Goal: Find specific page/section: Find specific page/section

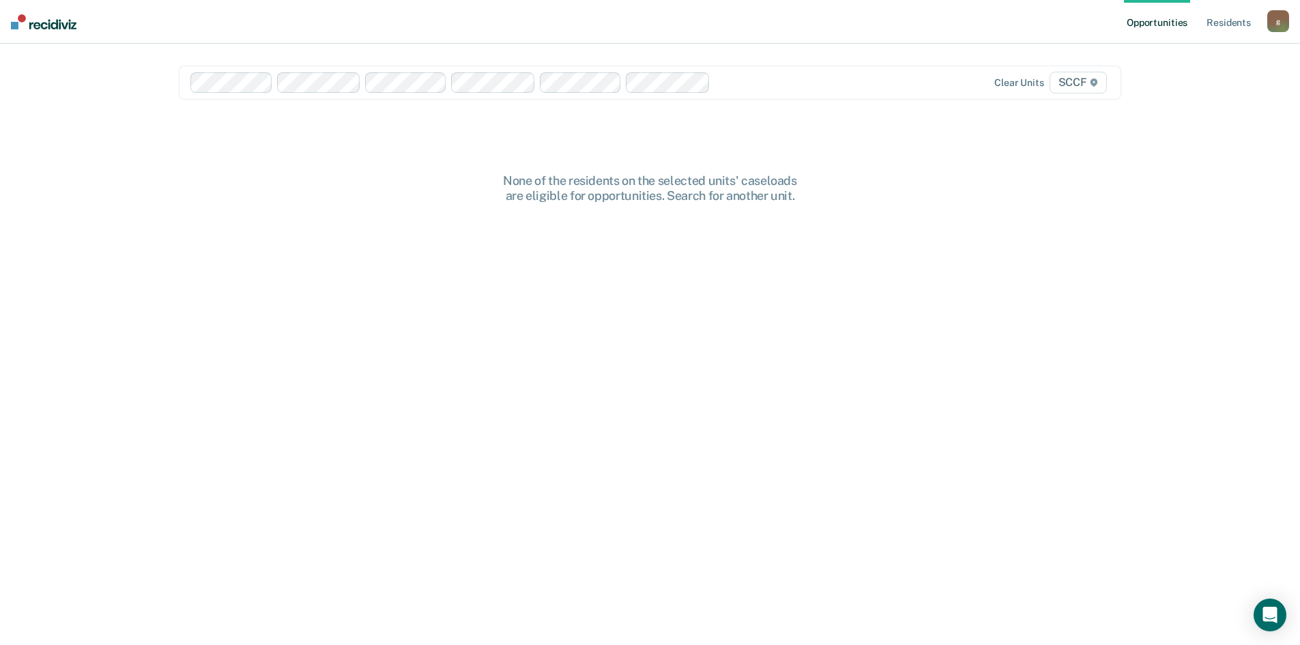
click at [1248, 194] on div "Opportunities Resident s guy.hoefling@corecivic.com g Profile How it works Log …" at bounding box center [650, 322] width 1300 height 645
click at [1222, 23] on link "Resident s" at bounding box center [1229, 22] width 50 height 44
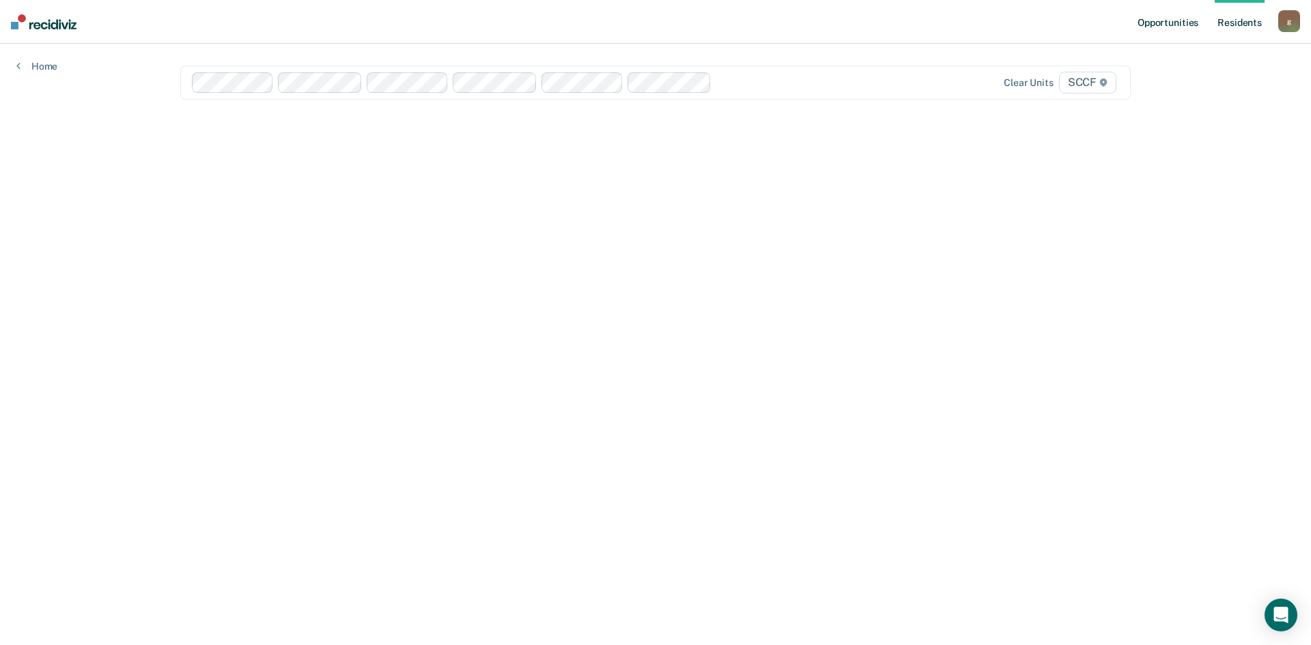
click at [1158, 23] on link "Opportunities" at bounding box center [1167, 22] width 66 height 44
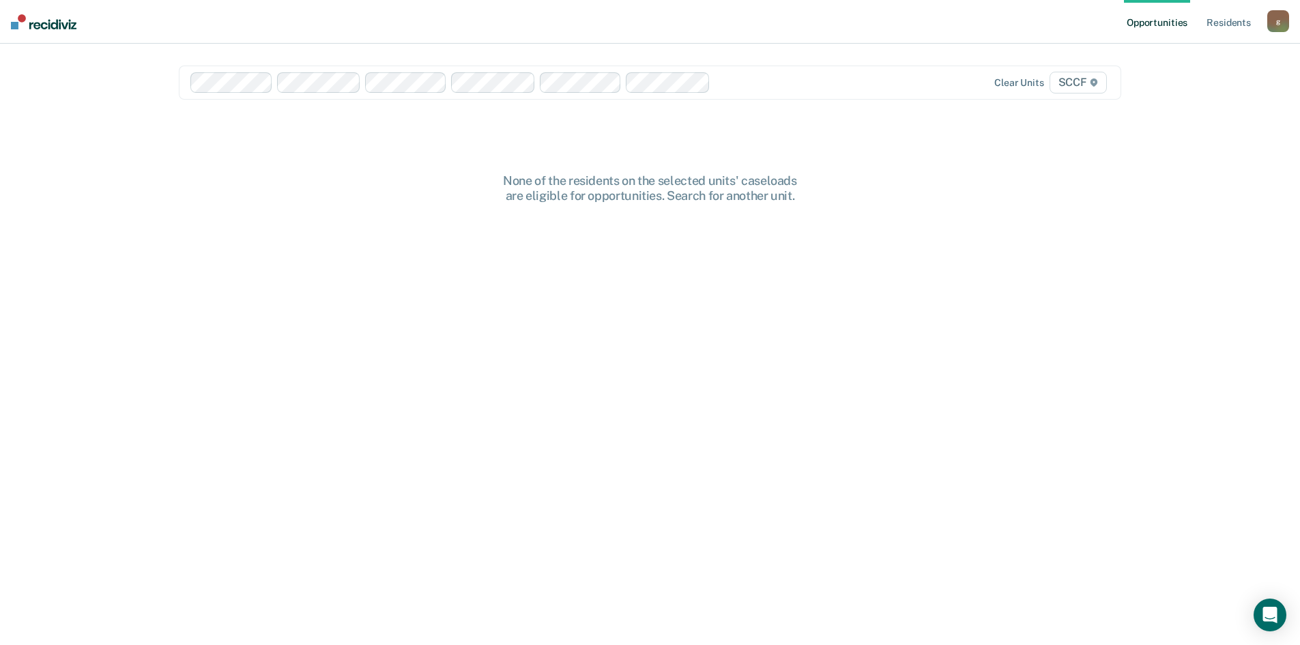
click at [1158, 23] on link "Opportunities" at bounding box center [1157, 22] width 66 height 44
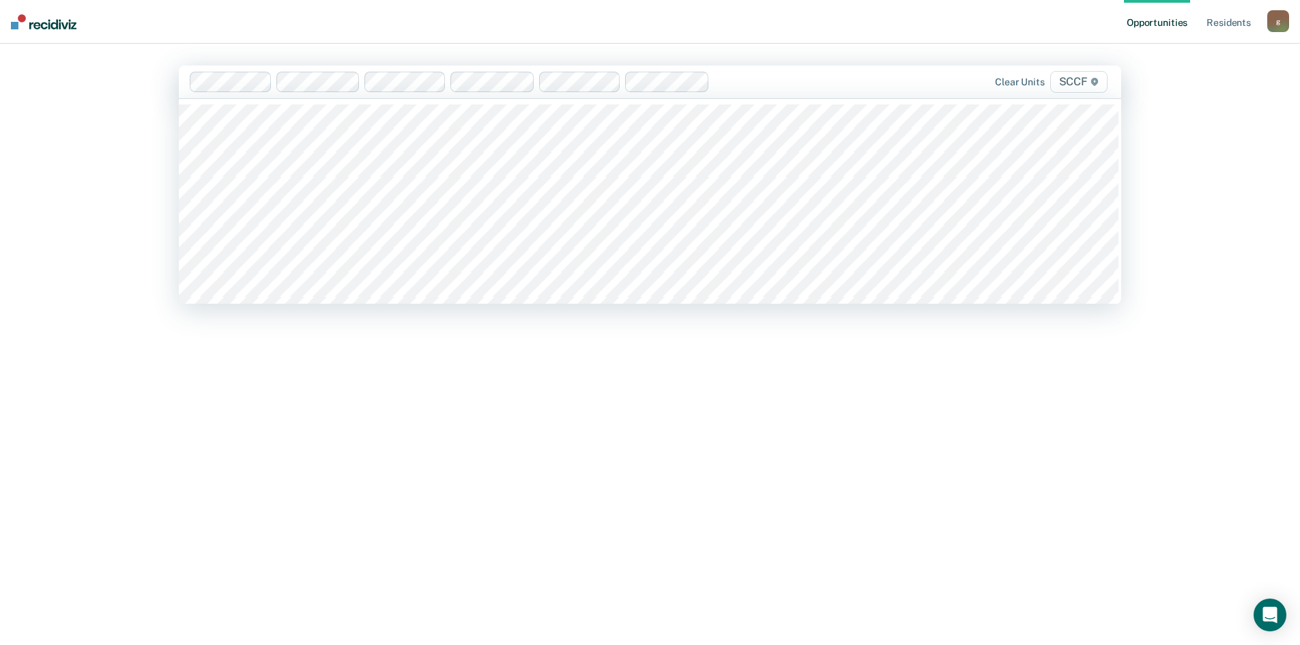
click at [999, 31] on nav "Opportunities Resident s [EMAIL_ADDRESS][PERSON_NAME][DOMAIN_NAME] g Profile Ho…" at bounding box center [650, 22] width 1300 height 44
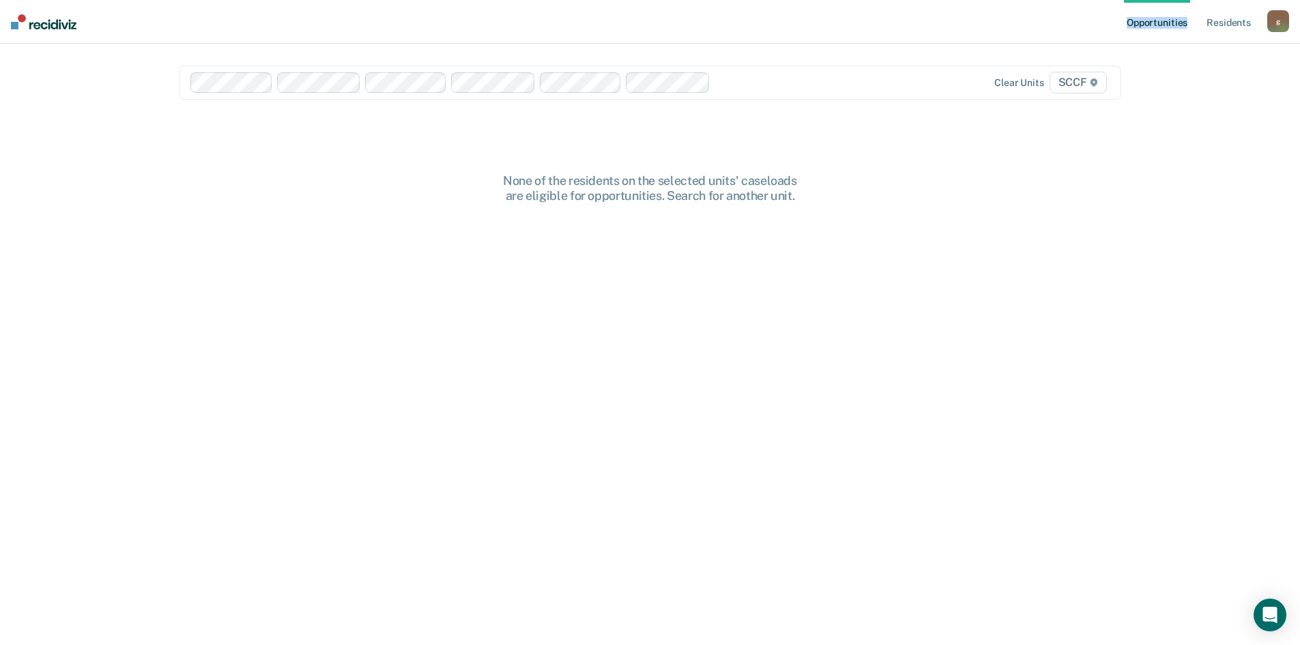
click at [1278, 27] on div "g" at bounding box center [1279, 21] width 22 height 22
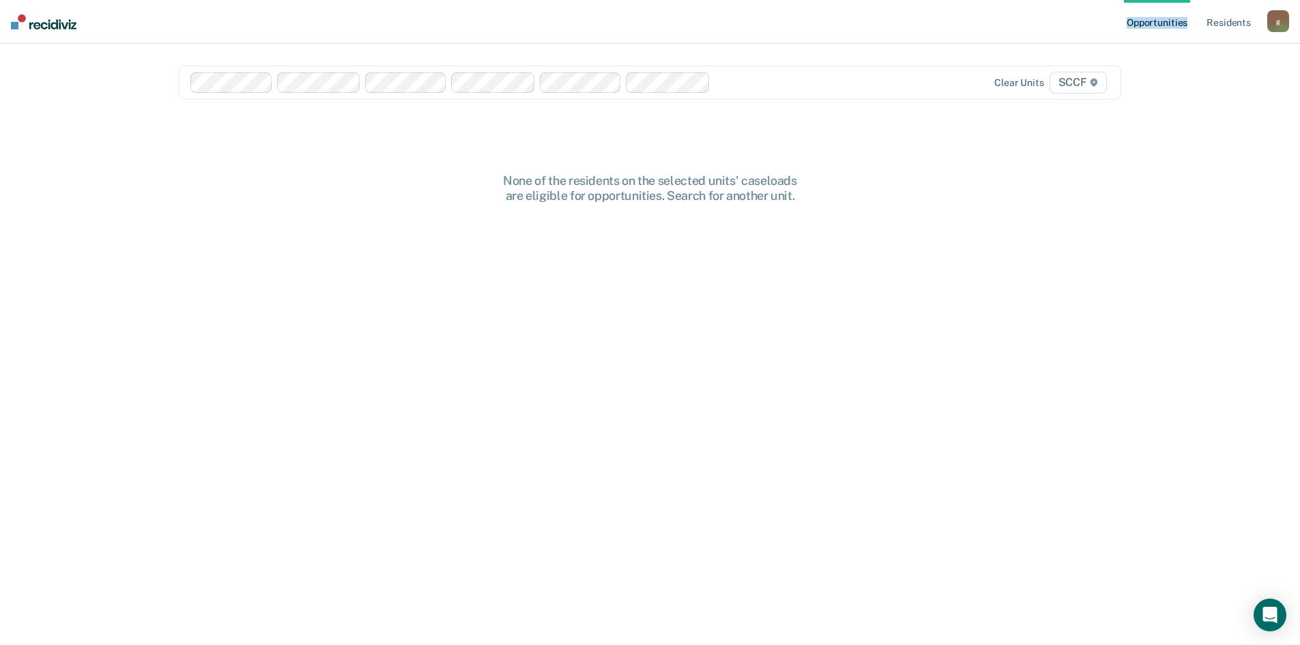
click at [1278, 27] on div "g" at bounding box center [1279, 21] width 22 height 22
click at [1199, 57] on link "Profile" at bounding box center [1224, 56] width 110 height 12
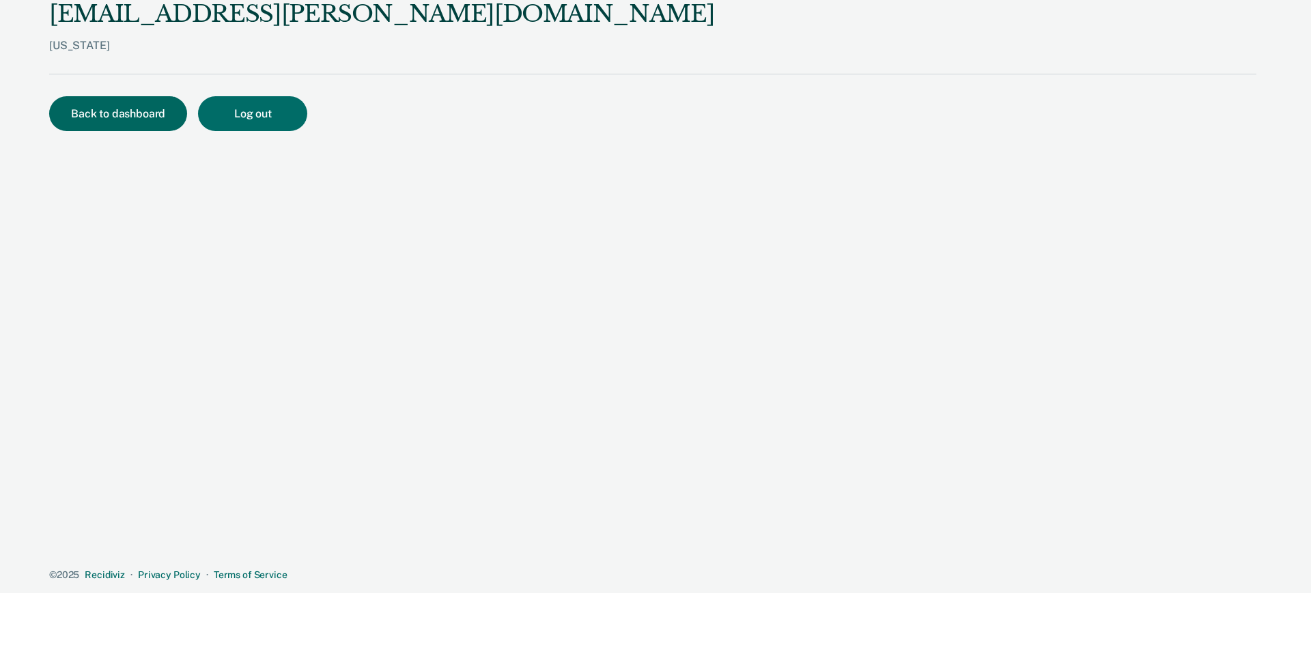
click at [83, 116] on button "Back to dashboard" at bounding box center [118, 113] width 138 height 35
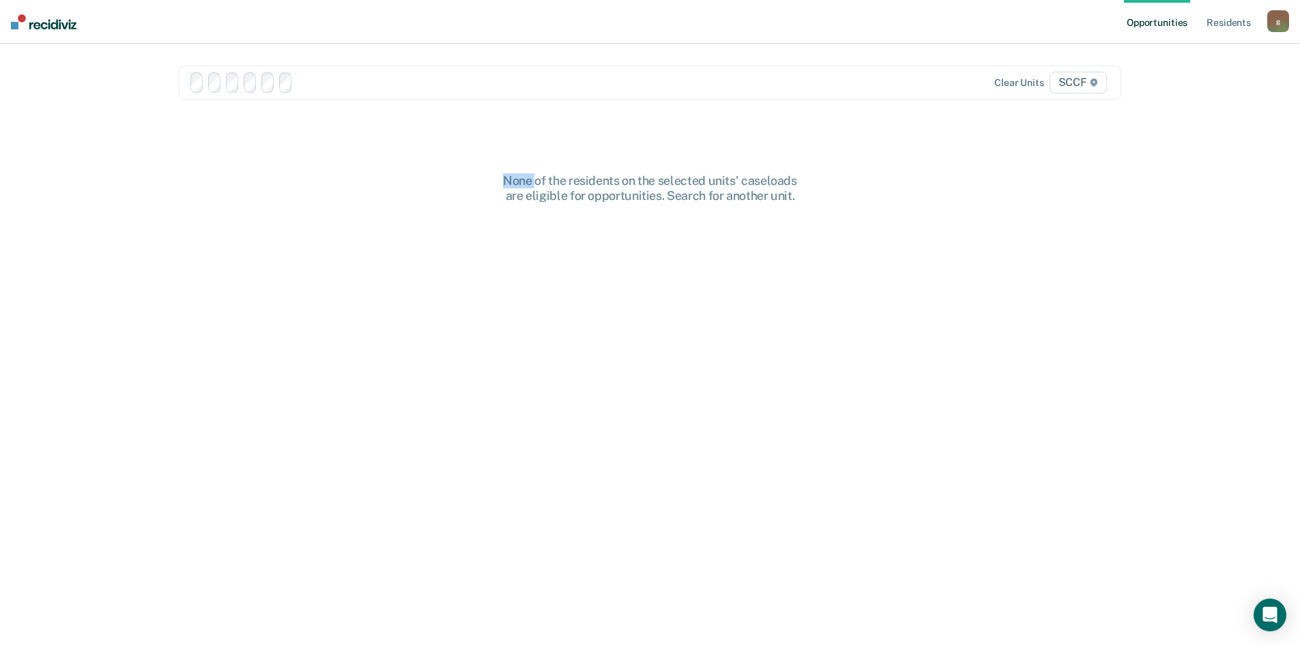
click at [83, 116] on div "Opportunities Resident s guy.hoefling@corecivic.com g Profile How it works Log …" at bounding box center [650, 322] width 1300 height 645
click at [564, 284] on div "None of the residents on the selected units' caseloads are eligible for opportu…" at bounding box center [650, 419] width 943 height 492
click at [552, 12] on nav "Opportunities Resident s [EMAIL_ADDRESS][PERSON_NAME][DOMAIN_NAME] g Profile Ho…" at bounding box center [650, 22] width 1300 height 44
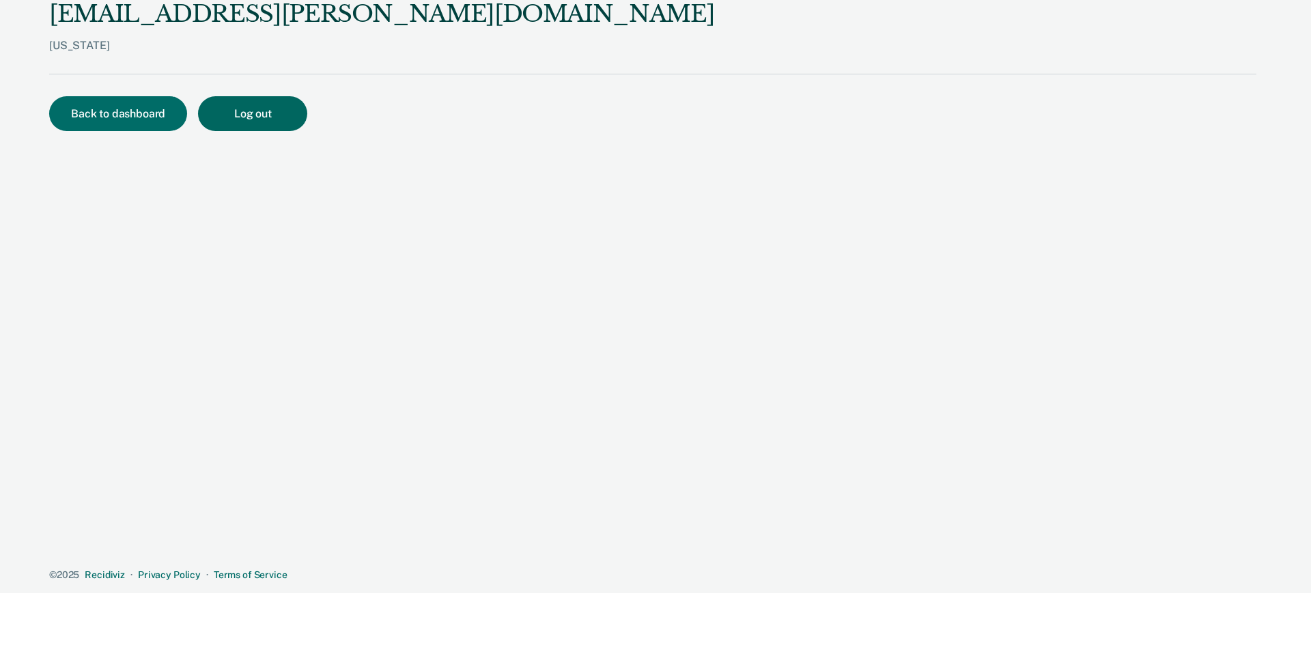
click at [223, 111] on button "Log out" at bounding box center [252, 113] width 109 height 35
click at [224, 111] on button "Log out" at bounding box center [252, 113] width 109 height 35
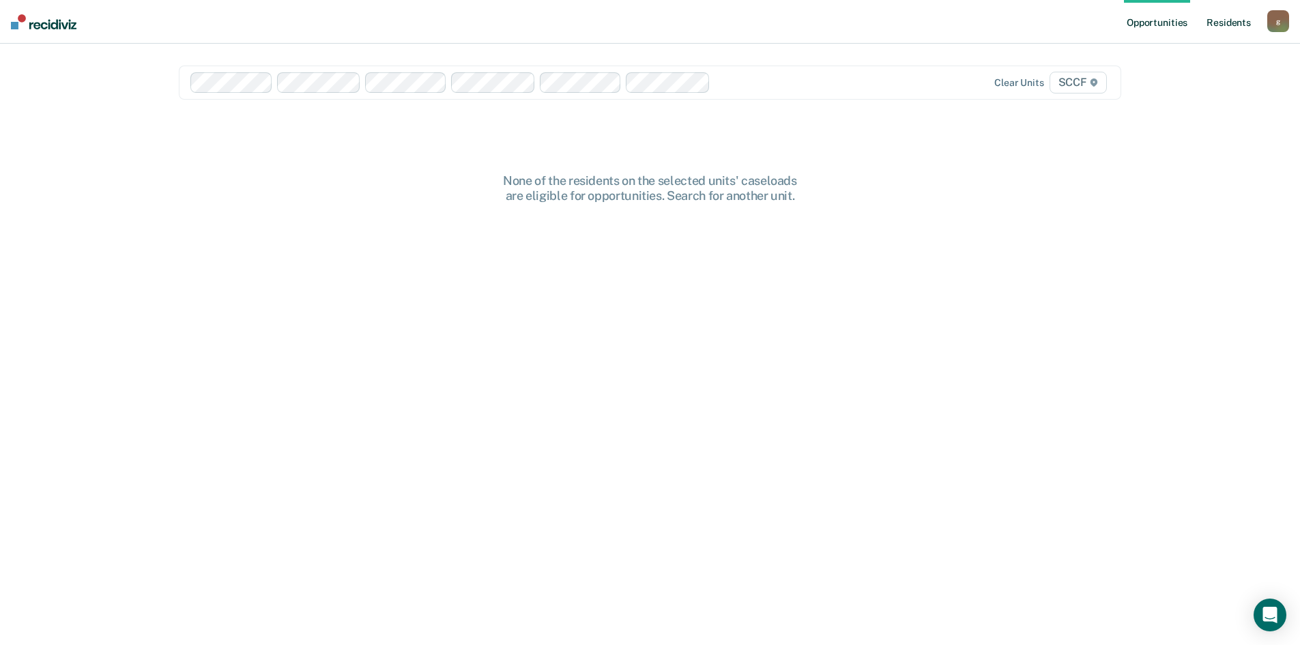
click at [1223, 20] on link "Resident s" at bounding box center [1229, 22] width 50 height 44
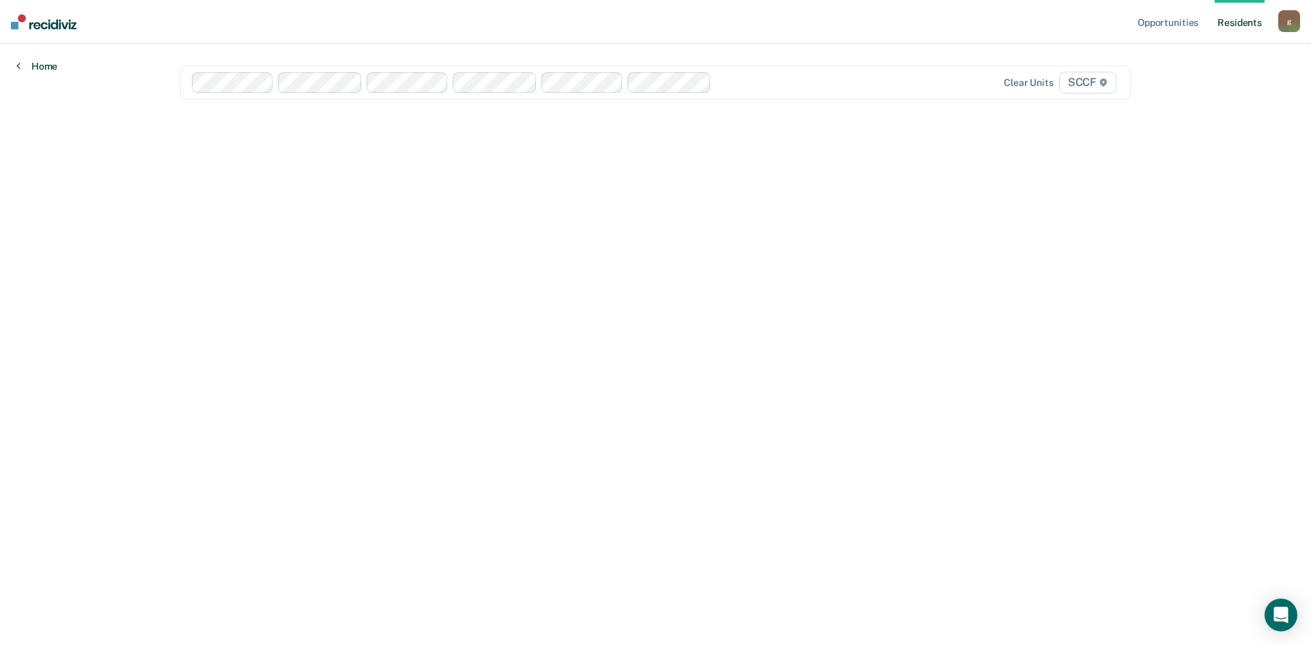
click at [42, 65] on link "Home" at bounding box center [36, 66] width 41 height 12
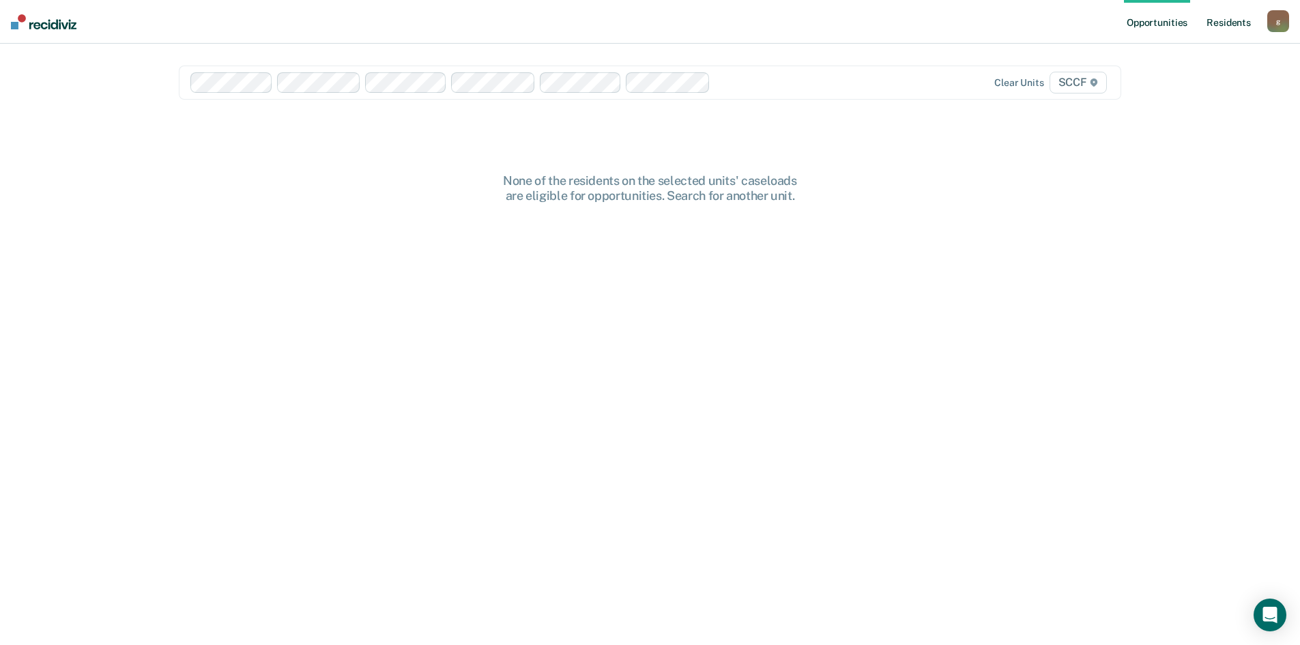
click at [1223, 21] on link "Resident s" at bounding box center [1229, 22] width 50 height 44
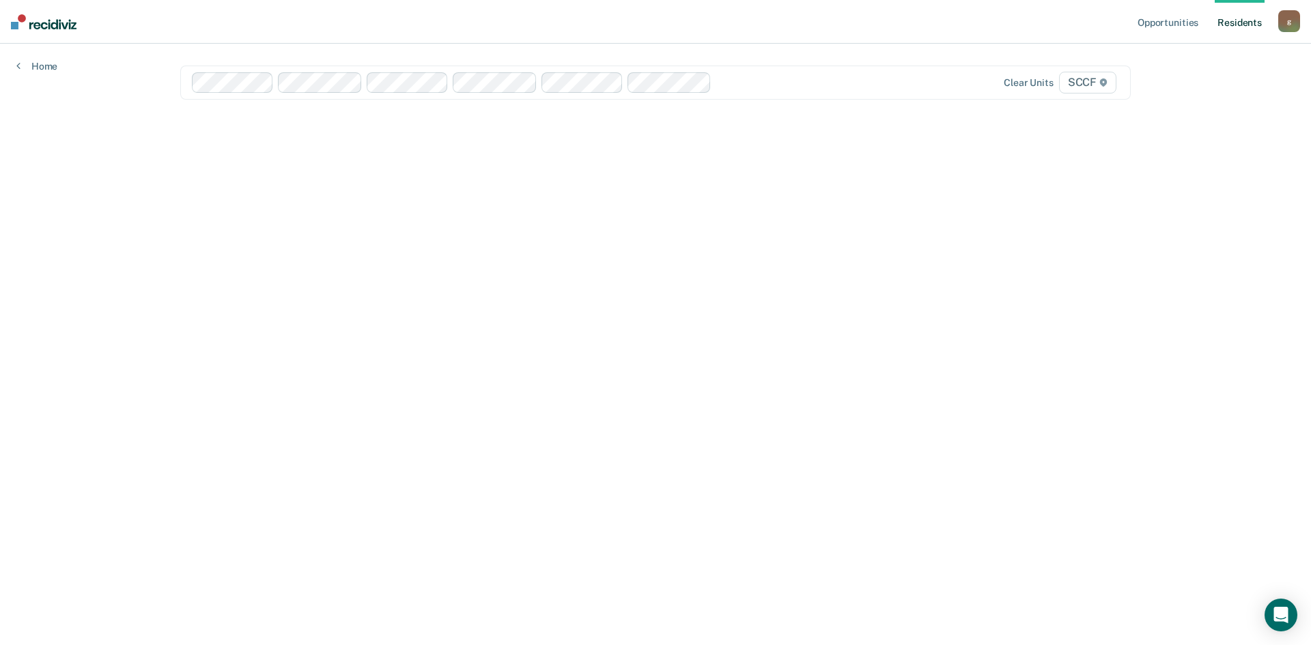
click at [1231, 20] on link "Resident s" at bounding box center [1239, 22] width 50 height 44
drag, startPoint x: 1290, startPoint y: 0, endPoint x: 967, endPoint y: 29, distance: 324.2
click at [967, 29] on nav "Opportunities Resident s [EMAIL_ADDRESS][PERSON_NAME][DOMAIN_NAME] g Profile Ho…" at bounding box center [655, 22] width 1311 height 44
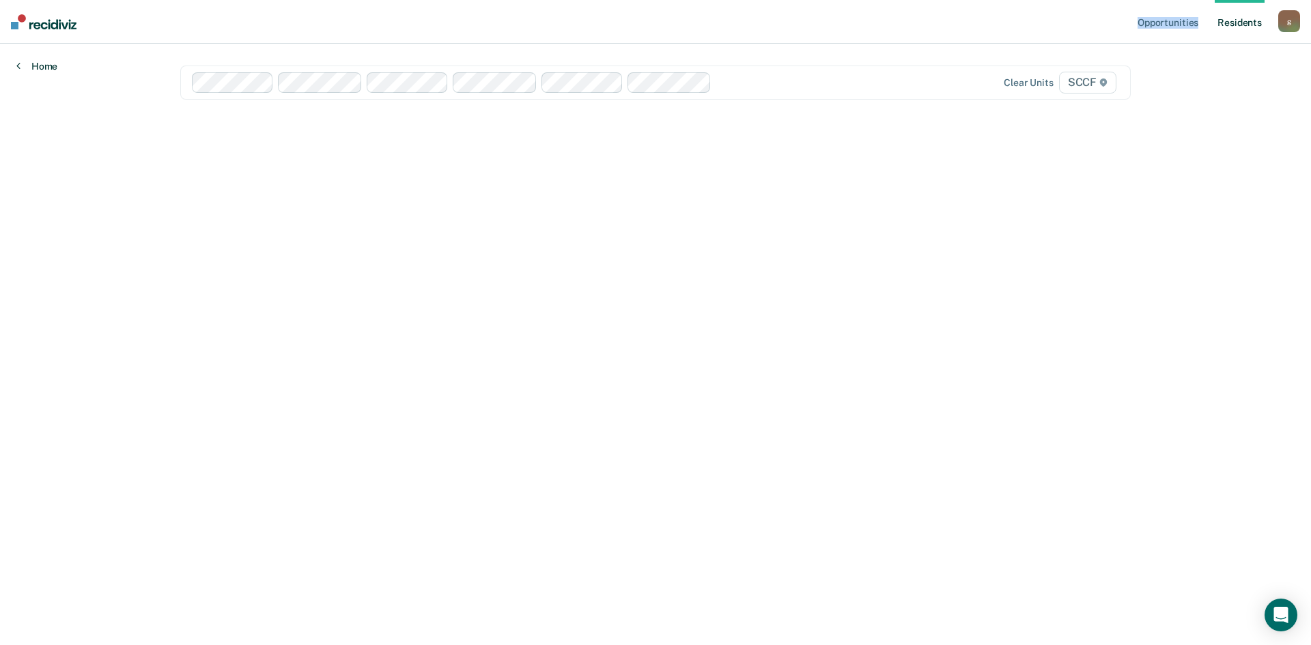
click at [35, 66] on link "Home" at bounding box center [36, 66] width 41 height 12
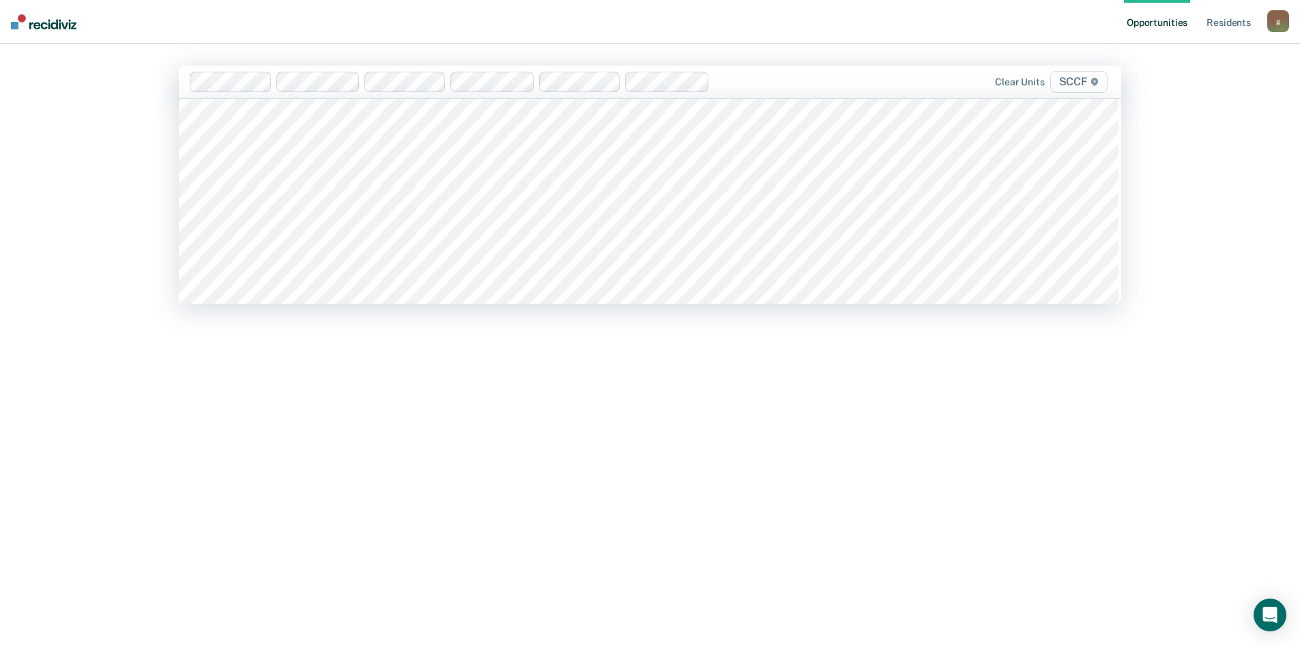
scroll to position [6758, 0]
click at [272, 182] on div "None of the residents on the selected units' caseloads are eligible for opportu…" at bounding box center [650, 418] width 943 height 492
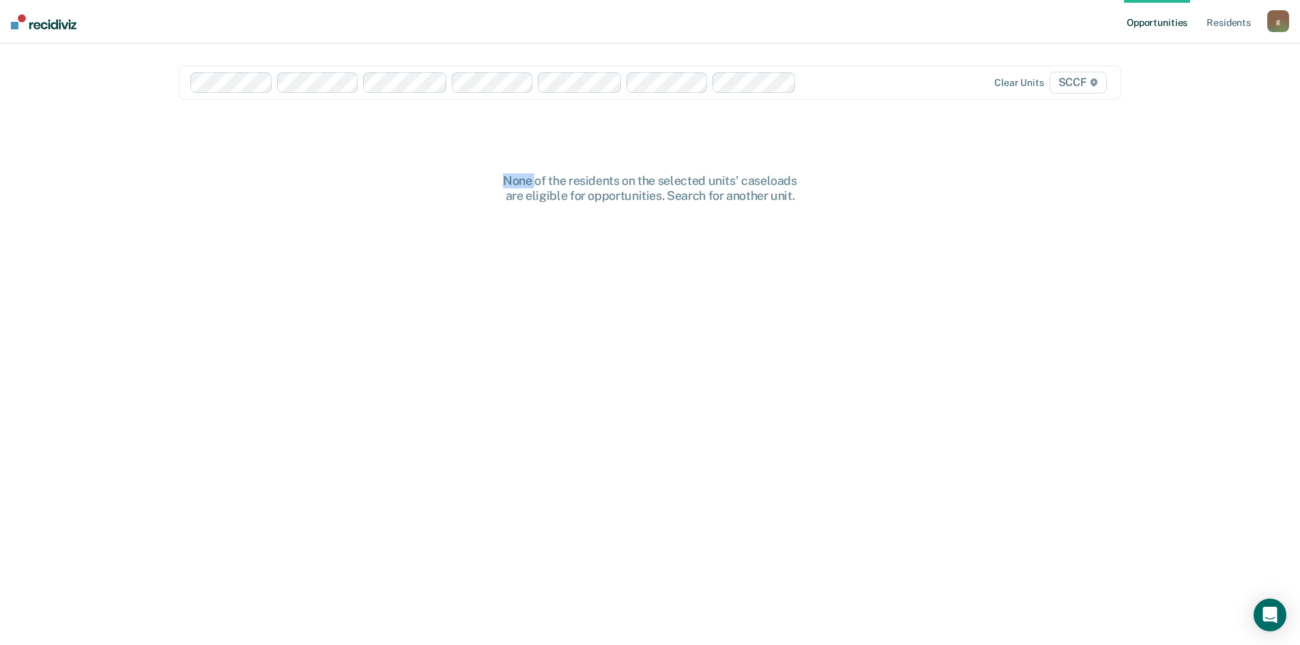
click at [1087, 83] on span "SCCF" at bounding box center [1078, 83] width 57 height 22
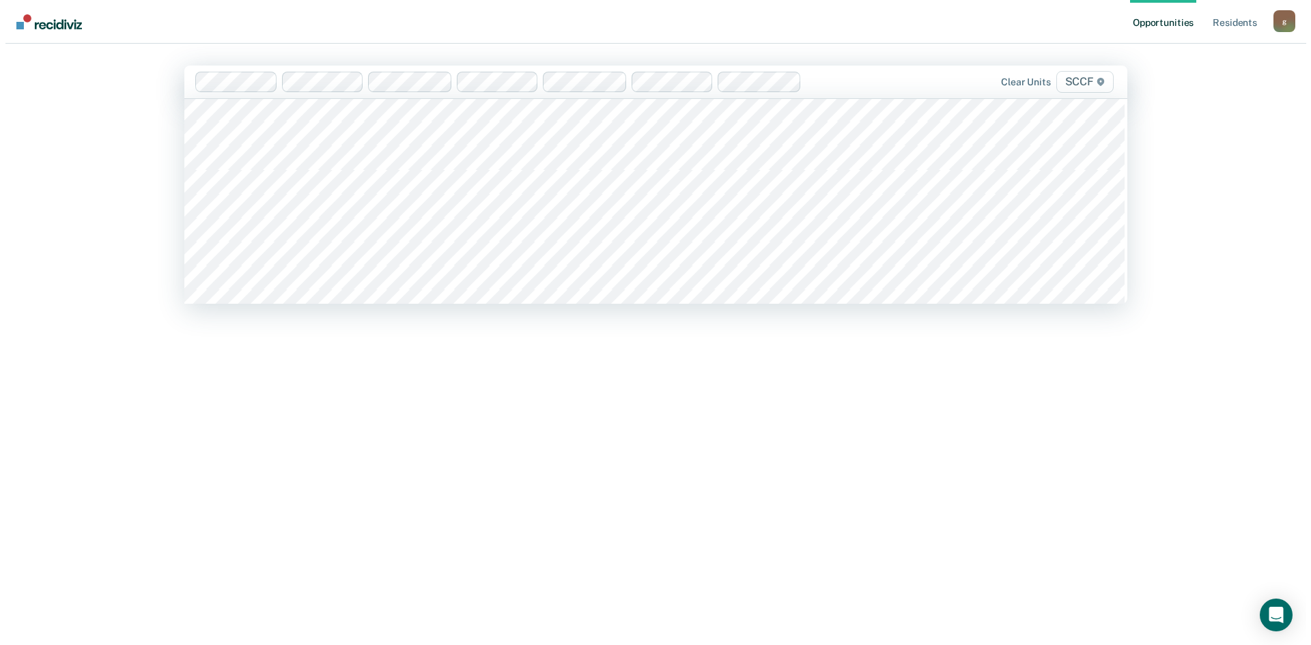
scroll to position [6689, 0]
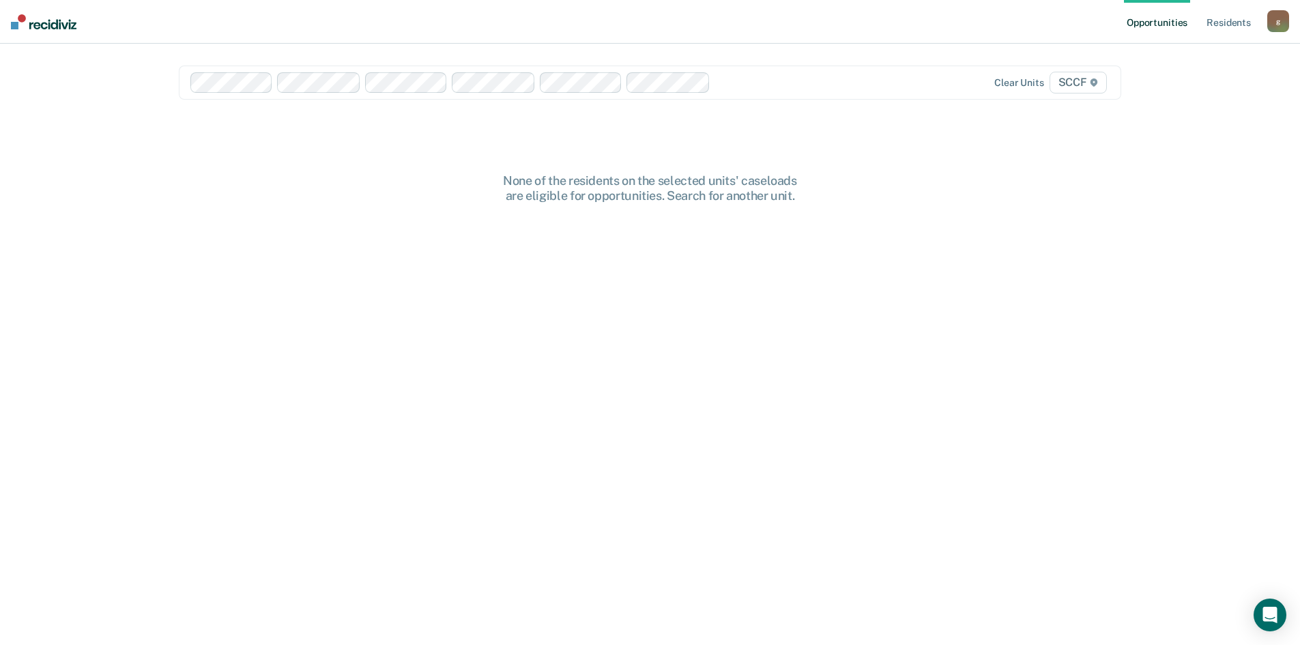
click at [1281, 20] on div "g" at bounding box center [1279, 21] width 22 height 22
click at [1280, 22] on div "g" at bounding box center [1279, 21] width 22 height 22
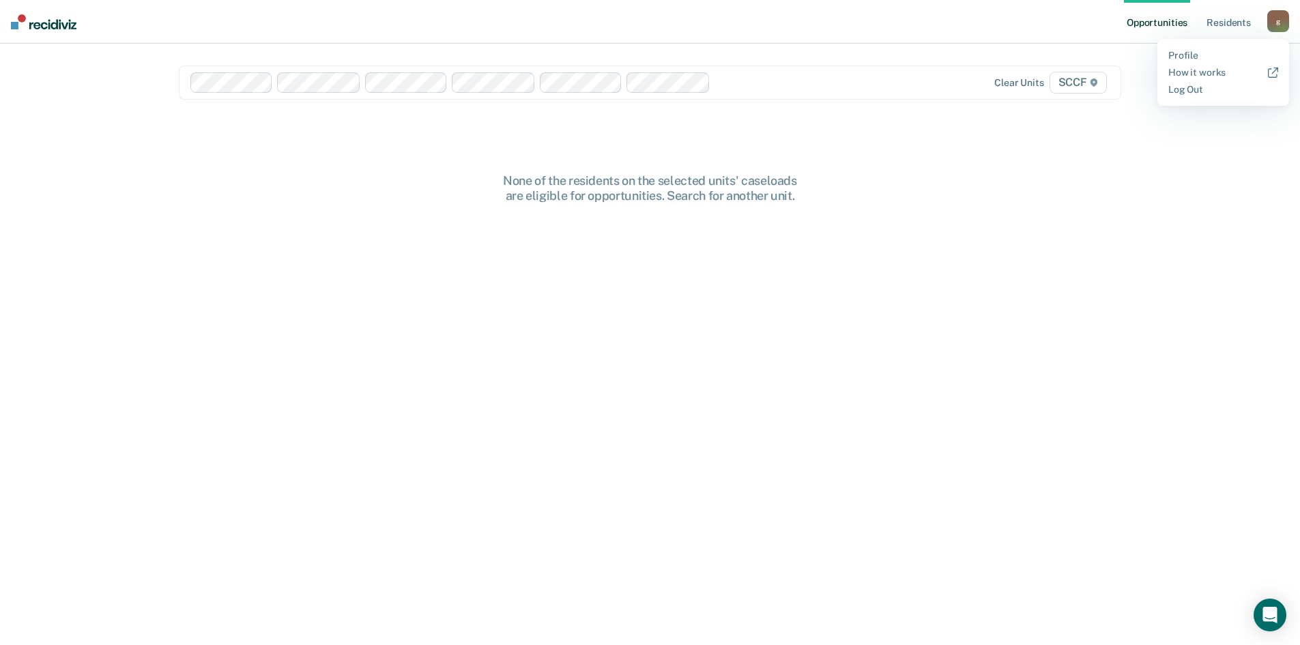
click at [1279, 23] on div "g" at bounding box center [1279, 21] width 22 height 22
drag, startPoint x: 1272, startPoint y: 33, endPoint x: 1266, endPoint y: 42, distance: 10.2
click at [1267, 40] on div "Opportunities Resident s [EMAIL_ADDRESS][PERSON_NAME][DOMAIN_NAME] g Profile Ho…" at bounding box center [1206, 22] width 165 height 44
click at [1272, 25] on div "g" at bounding box center [1279, 21] width 22 height 22
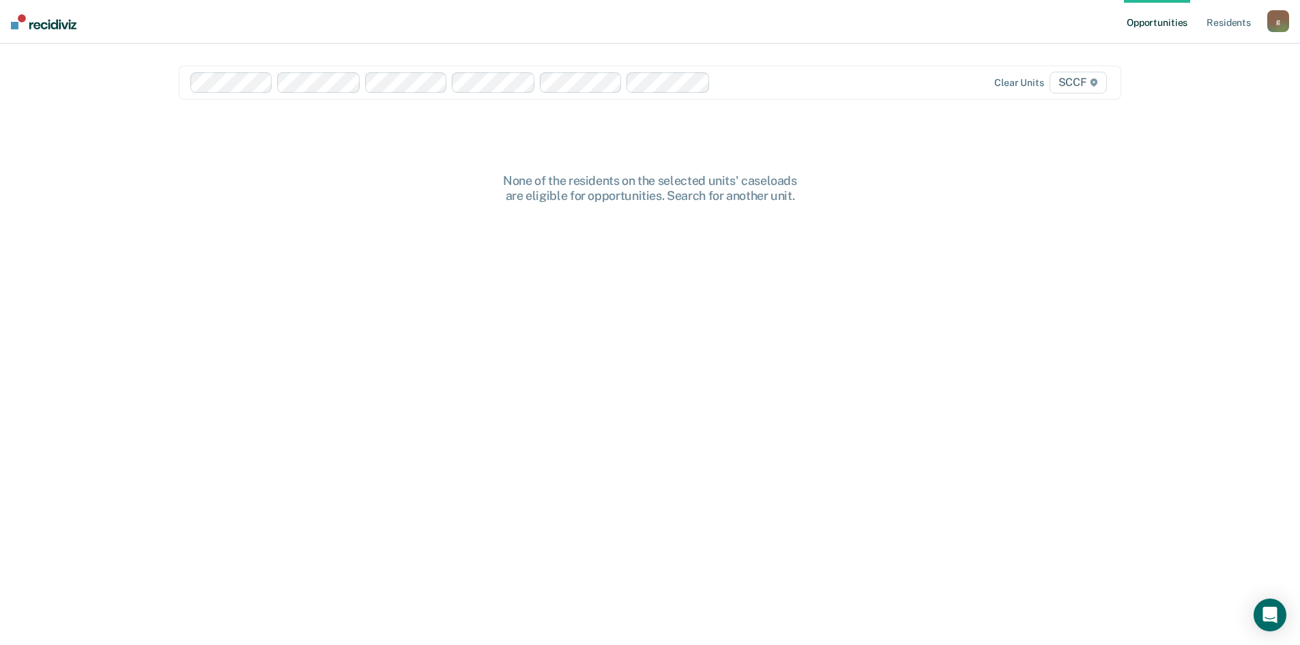
click at [1272, 25] on div "g" at bounding box center [1279, 21] width 22 height 22
drag, startPoint x: 1263, startPoint y: 43, endPoint x: 1250, endPoint y: 71, distance: 30.8
click at [1250, 71] on div "Profile How it works Log Out" at bounding box center [1224, 72] width 132 height 67
click at [1195, 50] on link "Profile" at bounding box center [1224, 56] width 110 height 12
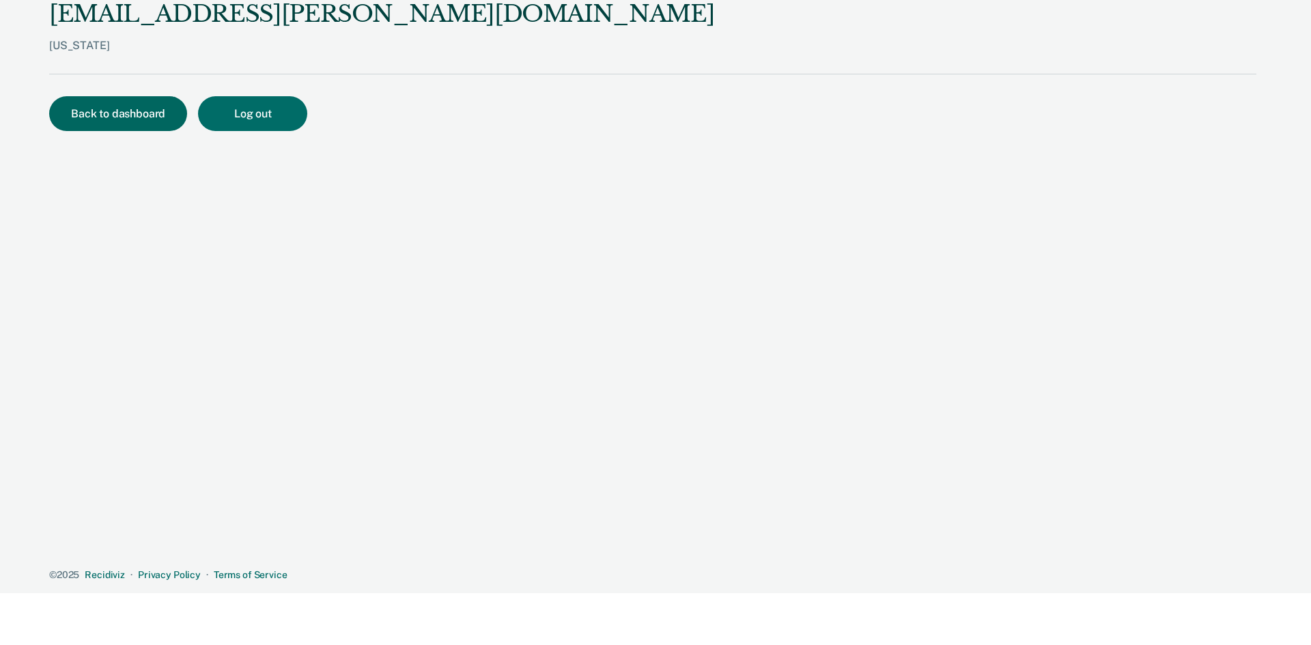
click at [108, 100] on button "Back to dashboard" at bounding box center [118, 113] width 138 height 35
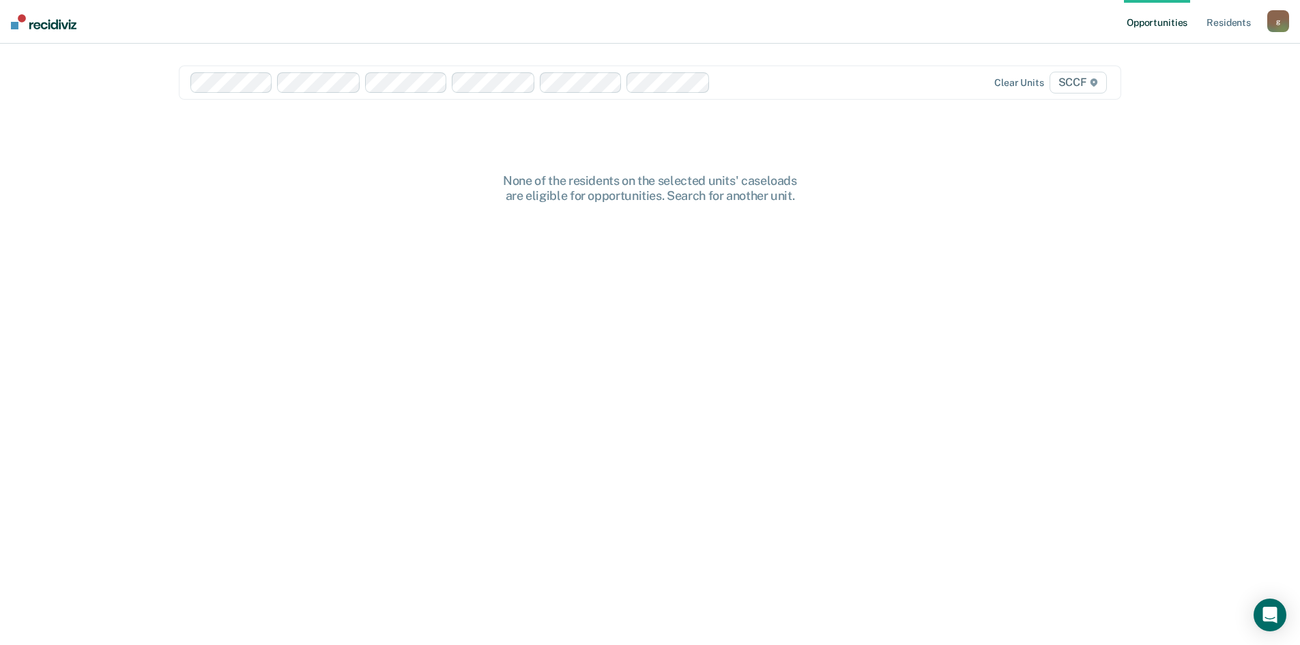
click at [1152, 16] on link "Opportunities" at bounding box center [1157, 22] width 66 height 44
click at [1219, 16] on link "Resident s" at bounding box center [1229, 22] width 50 height 44
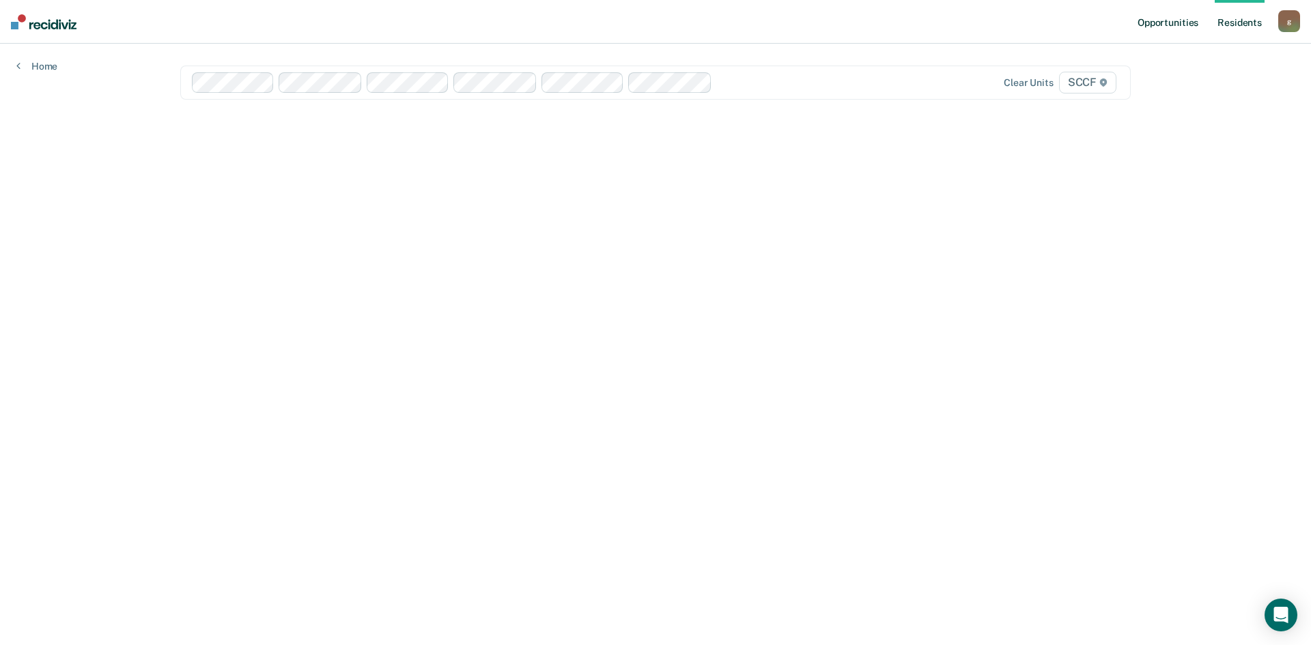
click at [1156, 21] on link "Opportunities" at bounding box center [1167, 22] width 66 height 44
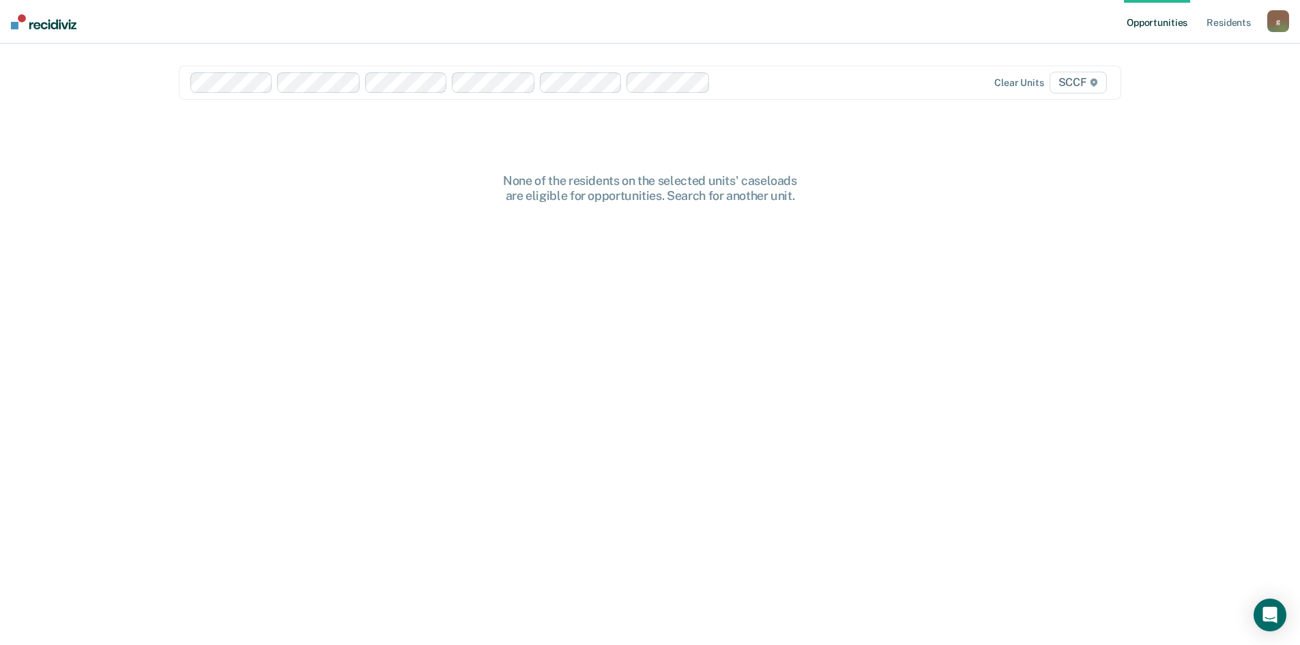
click at [1156, 21] on link "Opportunities" at bounding box center [1157, 22] width 66 height 44
